Goal: Task Accomplishment & Management: Manage account settings

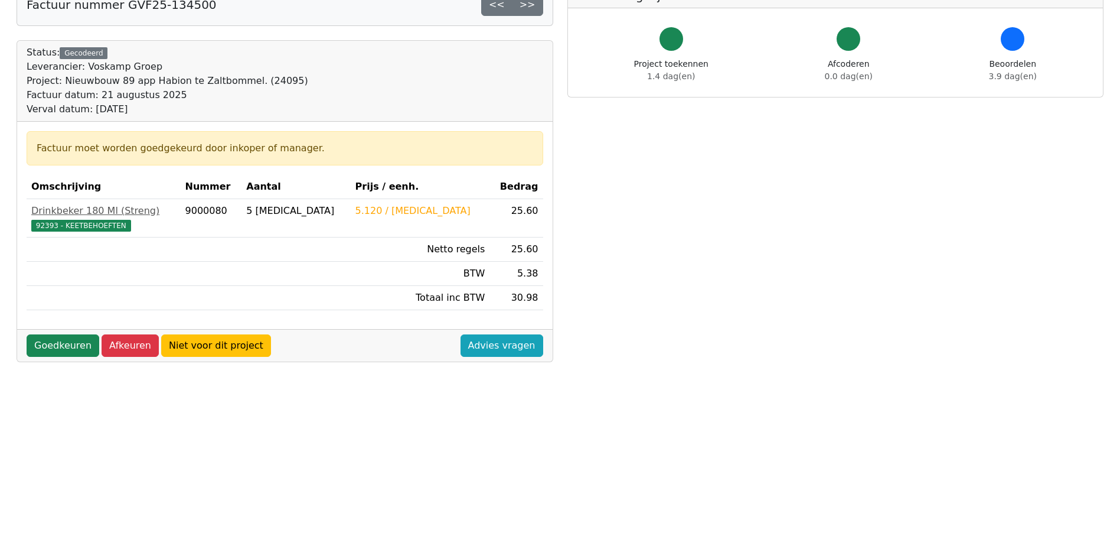
scroll to position [236, 0]
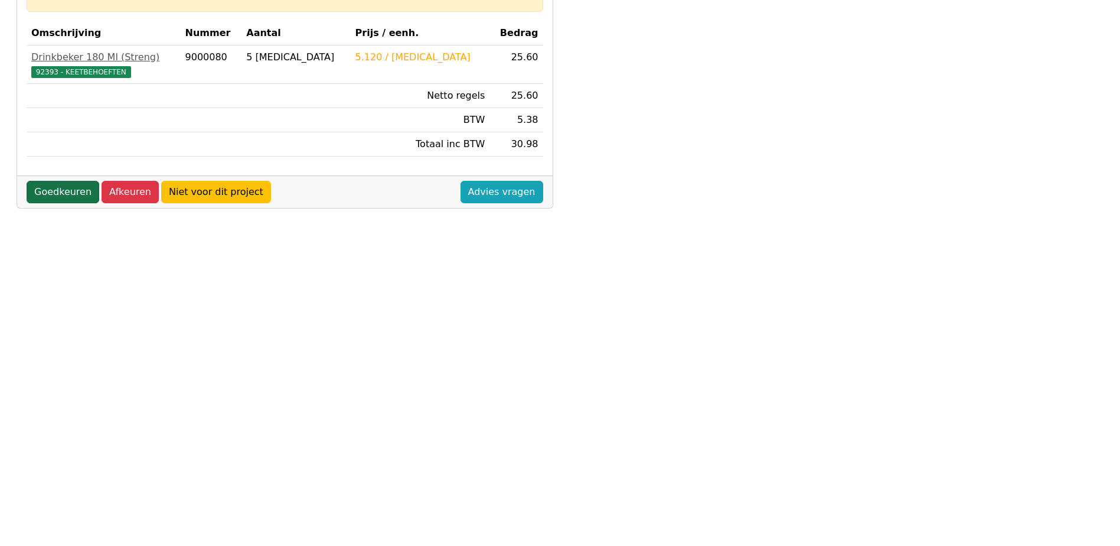
click at [48, 189] on link "Goedkeuren" at bounding box center [63, 192] width 73 height 22
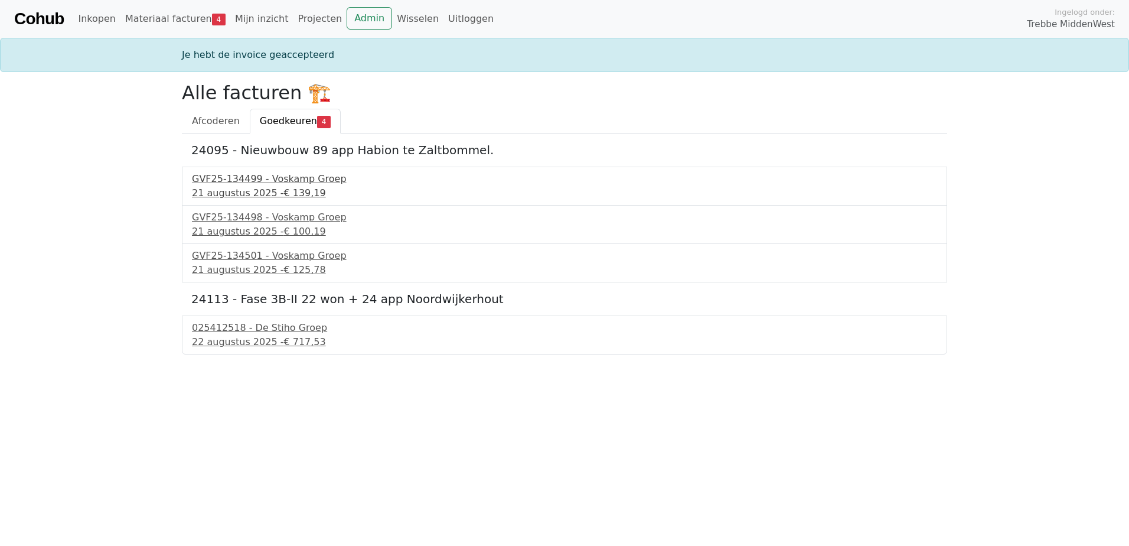
click at [263, 183] on div "GVF25-134499 - Voskamp Groep" at bounding box center [564, 179] width 745 height 14
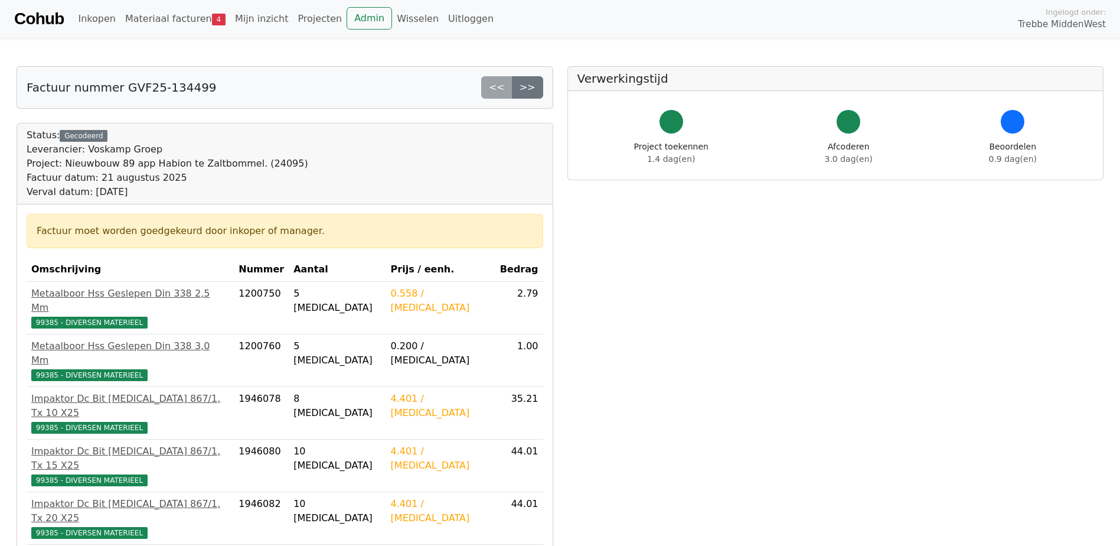
scroll to position [330, 0]
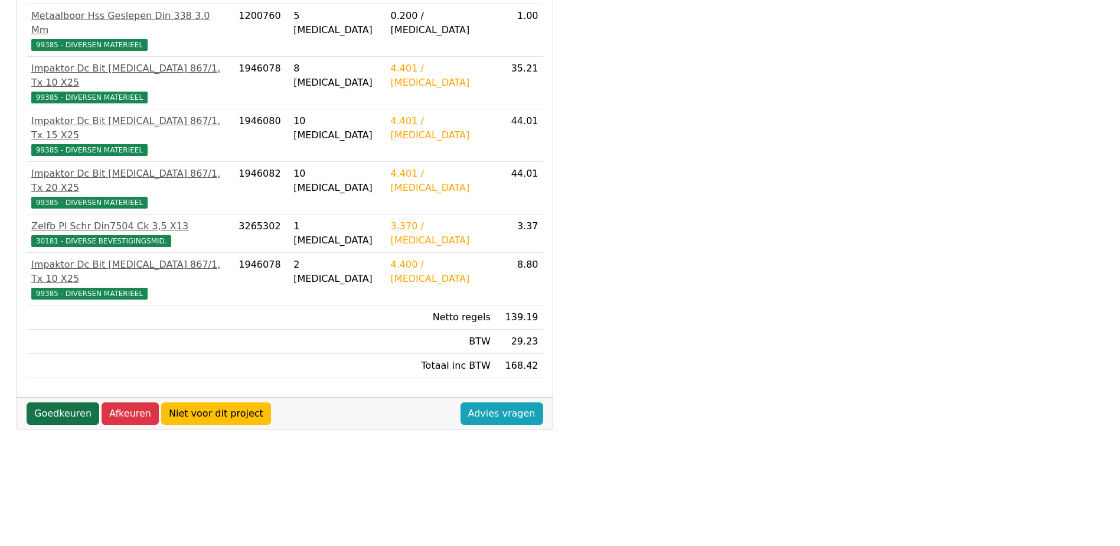
click at [50, 402] on link "Goedkeuren" at bounding box center [63, 413] width 73 height 22
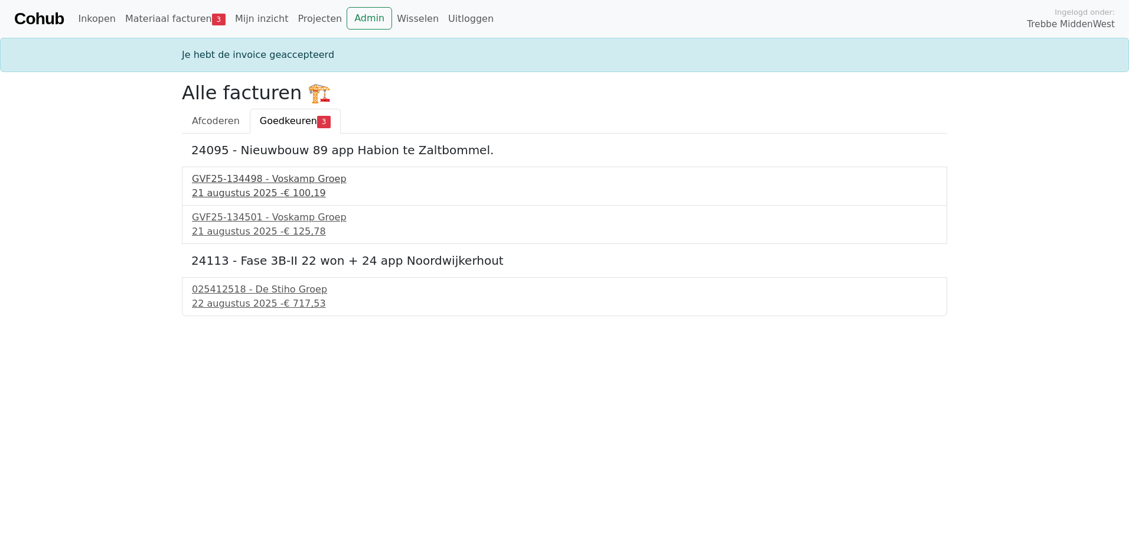
click at [254, 180] on div "GVF25-134498 - Voskamp Groep" at bounding box center [564, 179] width 745 height 14
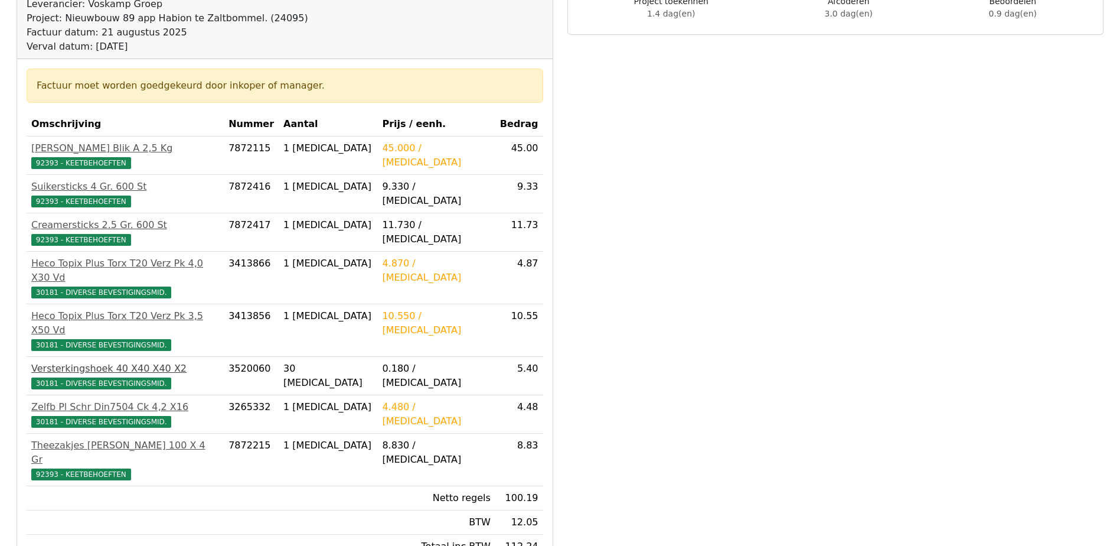
scroll to position [177, 0]
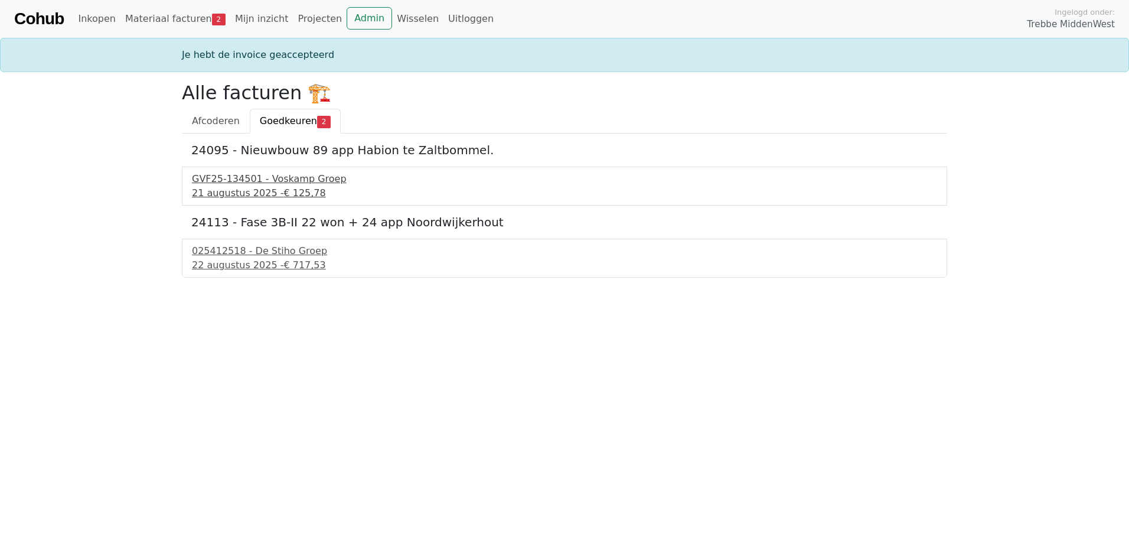
click at [259, 178] on div "GVF25-134501 - Voskamp Groep" at bounding box center [564, 179] width 745 height 14
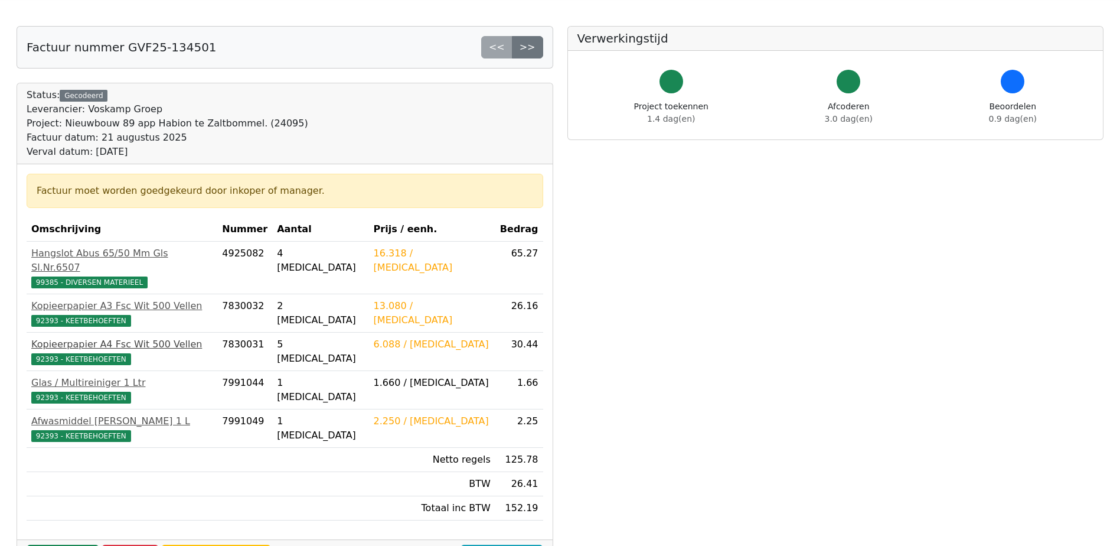
scroll to position [59, 0]
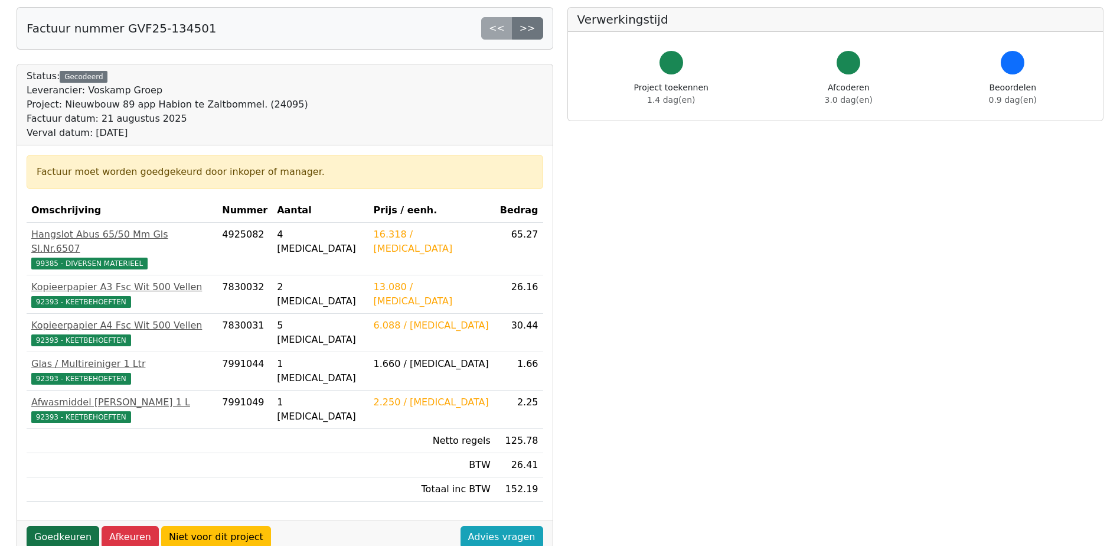
click at [54, 526] on link "Goedkeuren" at bounding box center [63, 537] width 73 height 22
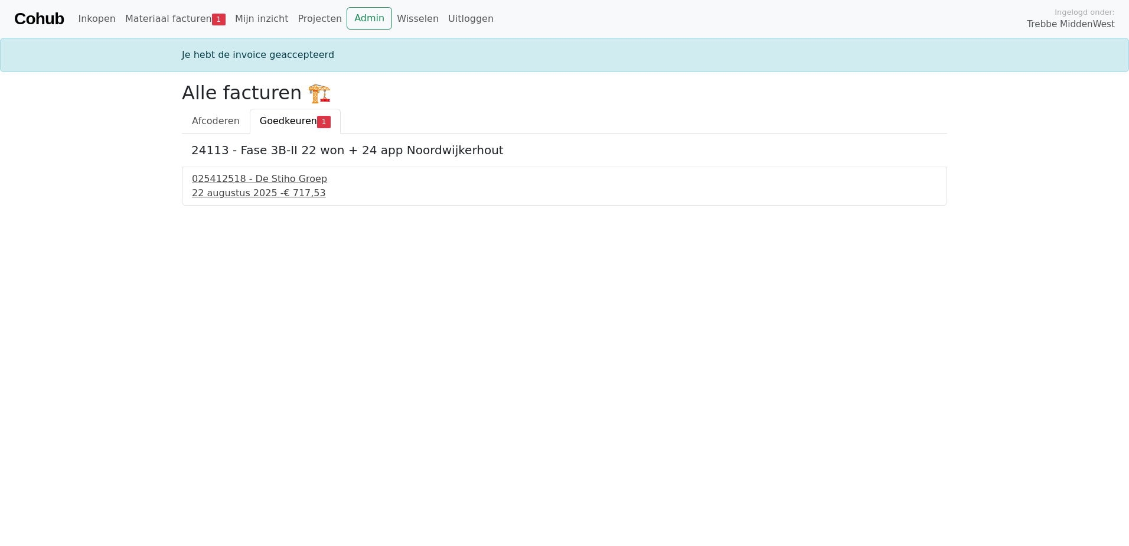
click at [226, 183] on div "025412518 - De Stiho Groep" at bounding box center [564, 179] width 745 height 14
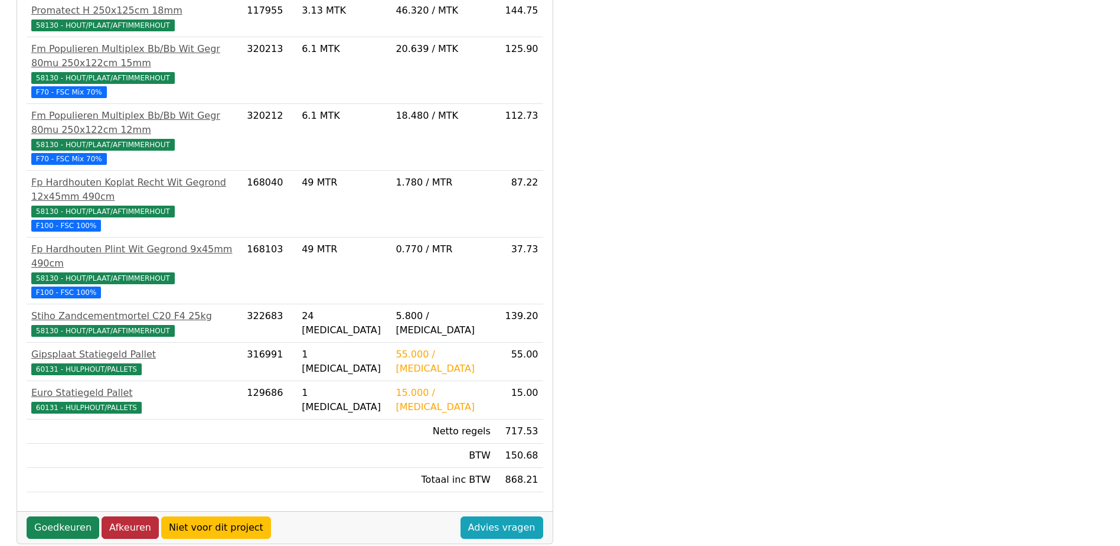
scroll to position [295, 0]
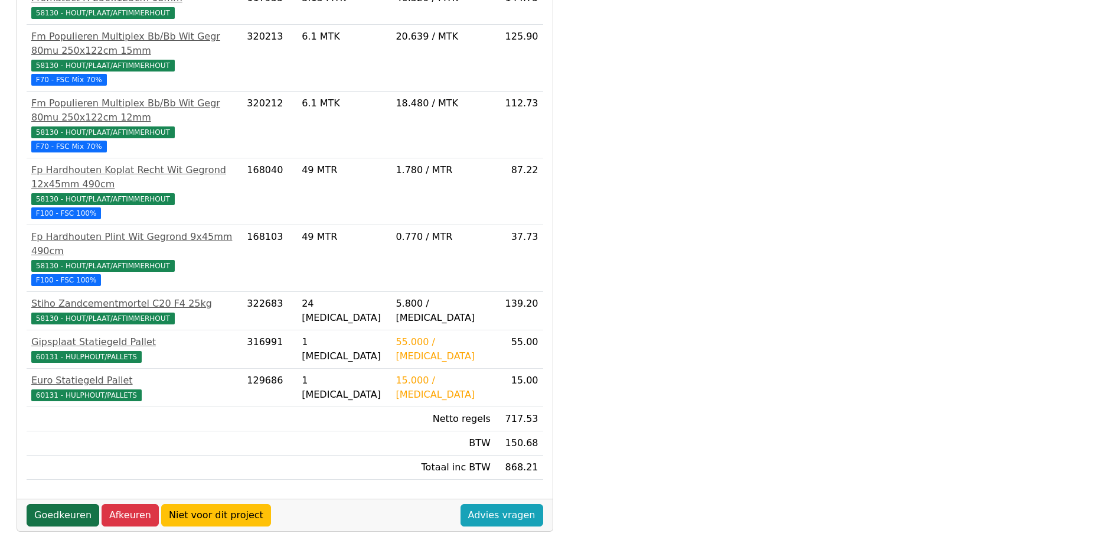
click at [79, 504] on link "Goedkeuren" at bounding box center [63, 515] width 73 height 22
